Goal: Task Accomplishment & Management: Manage account settings

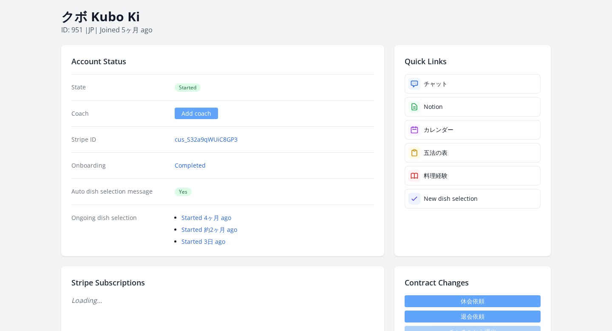
scroll to position [158, 0]
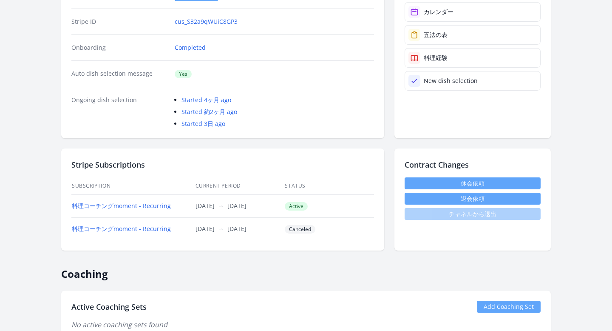
click at [437, 180] on link "休会依頼" at bounding box center [473, 183] width 136 height 12
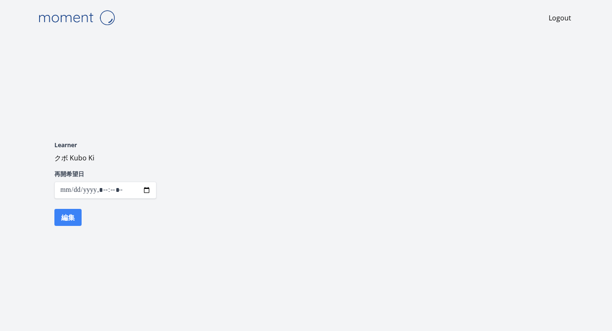
click at [140, 190] on input "datetime-local" at bounding box center [105, 189] width 102 height 17
click at [149, 190] on input "datetime-local" at bounding box center [105, 189] width 102 height 17
type input "**********"
click at [179, 174] on div "Learner クボ Kubo Ki 再開希望日 編集" at bounding box center [306, 183] width 544 height 146
click at [144, 190] on input "datetime-local" at bounding box center [105, 189] width 102 height 17
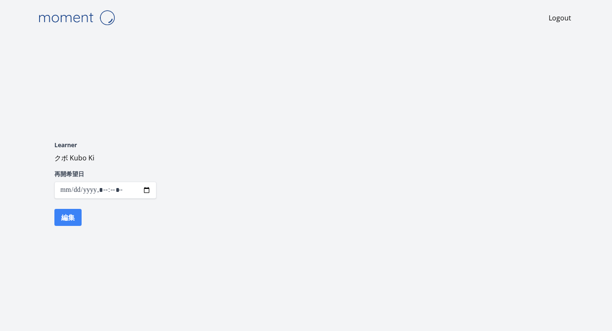
click at [180, 188] on div "Learner クボ Kubo Ki 再開希望日 編集" at bounding box center [306, 183] width 544 height 146
click at [76, 219] on button "編集" at bounding box center [67, 217] width 27 height 17
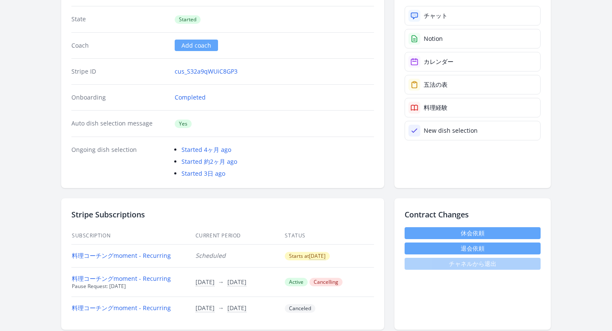
scroll to position [112, 0]
